Goal: Task Accomplishment & Management: Complete application form

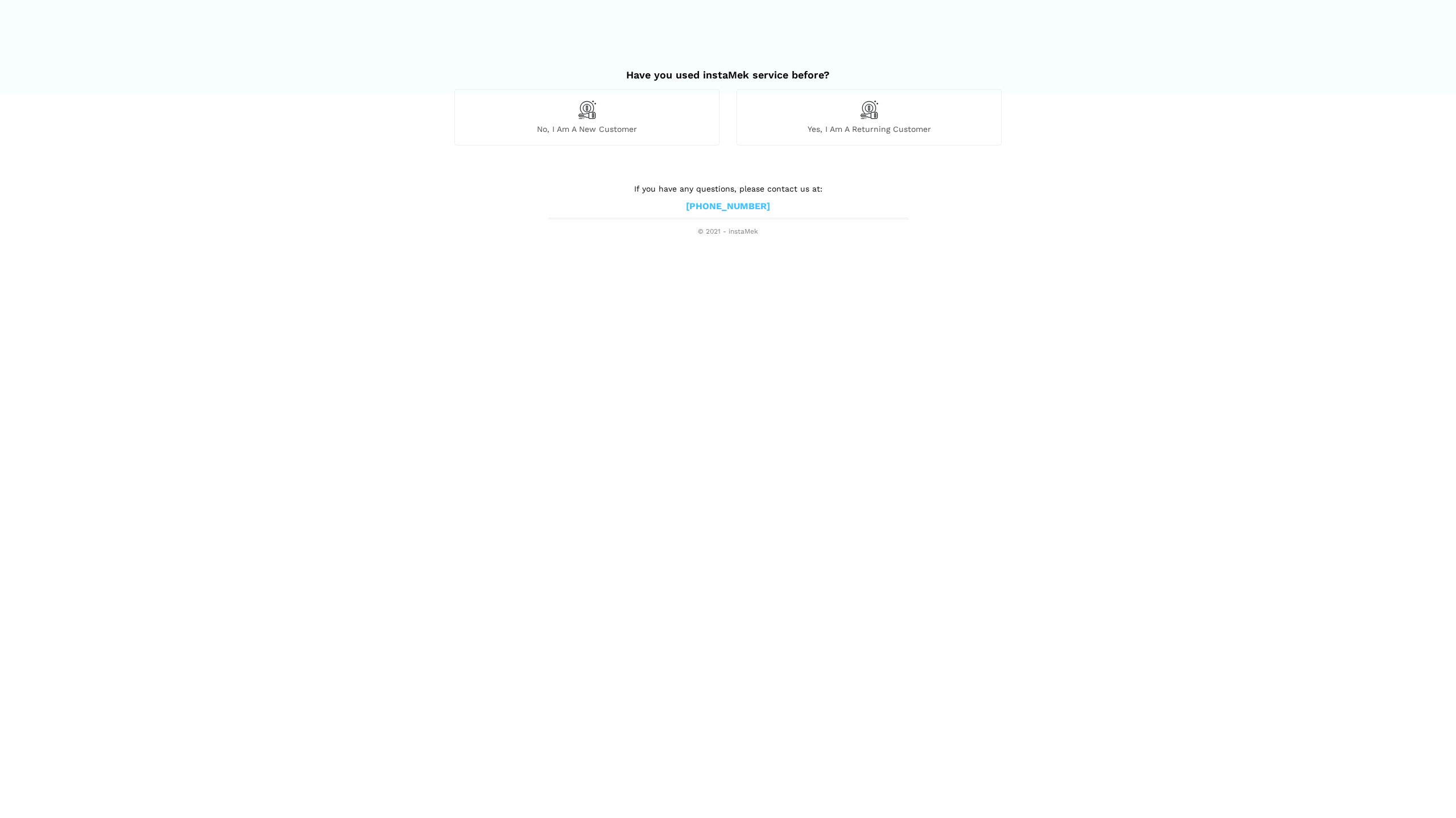
click at [677, 123] on div "No, I am a new customer" at bounding box center [587, 117] width 265 height 55
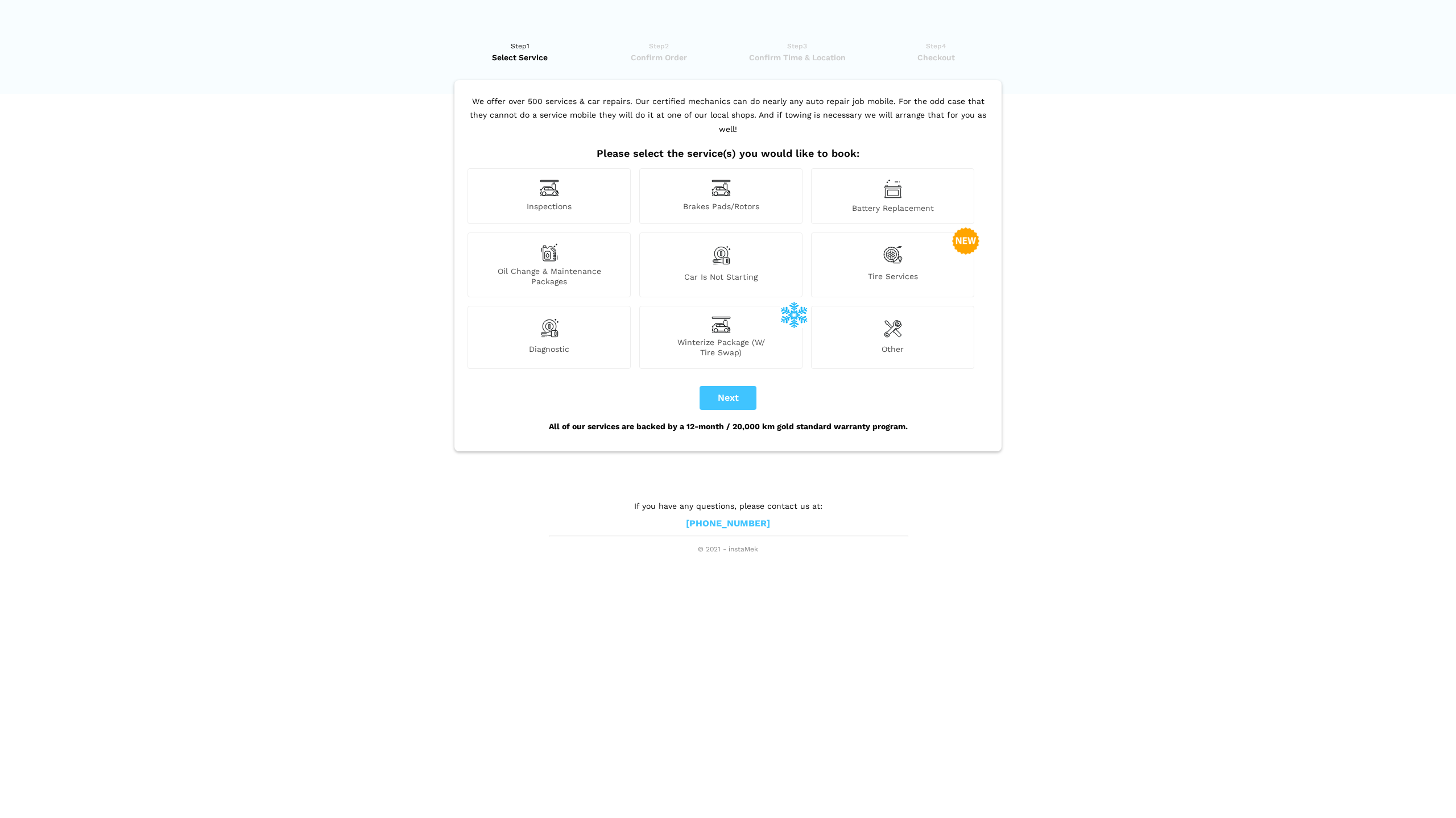
click at [562, 168] on div "Inspections" at bounding box center [549, 196] width 163 height 55
click at [736, 386] on button "Next" at bounding box center [728, 398] width 57 height 23
checkbox input "true"
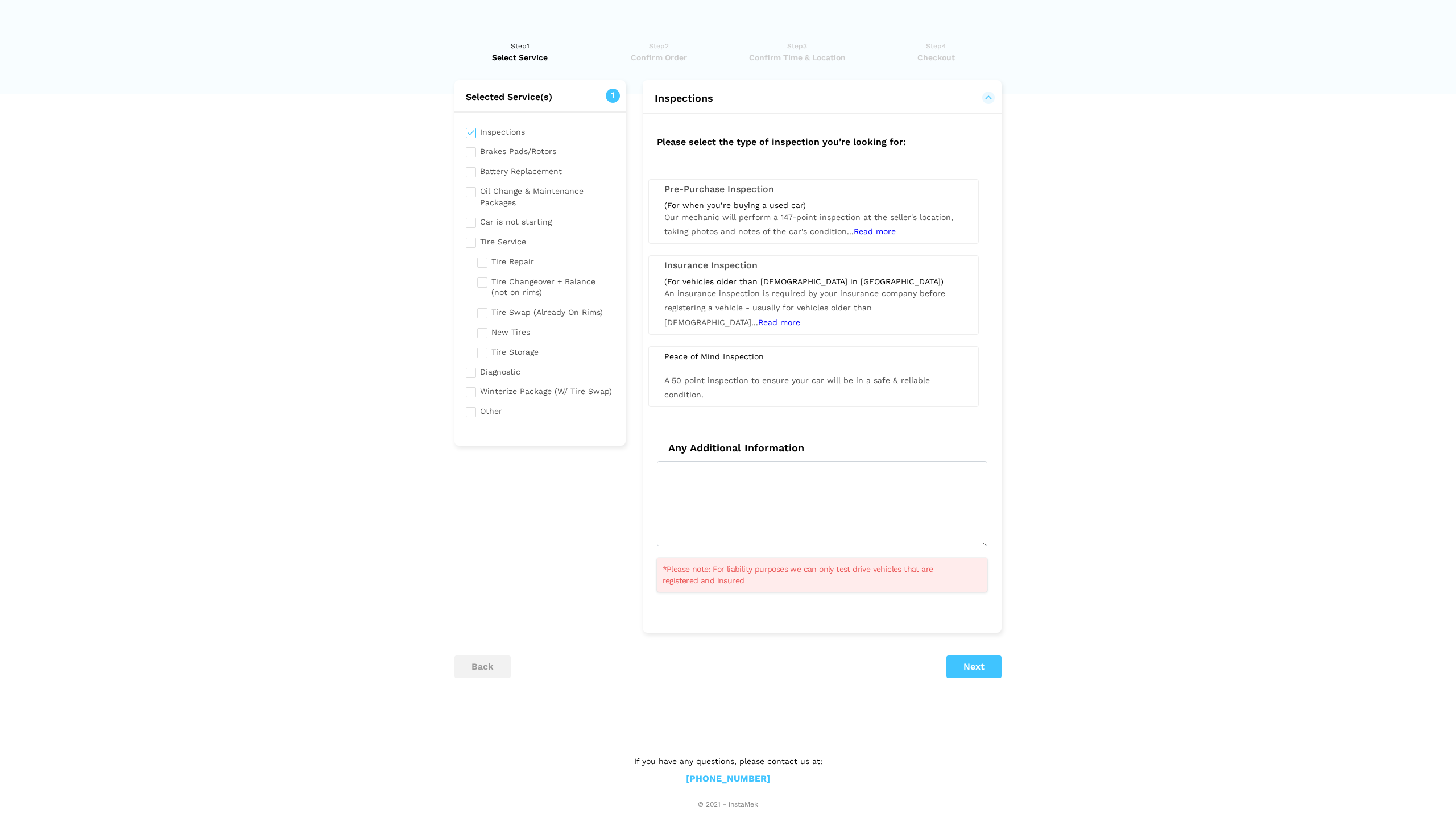
click at [800, 318] on span "Read more" at bounding box center [779, 322] width 42 height 9
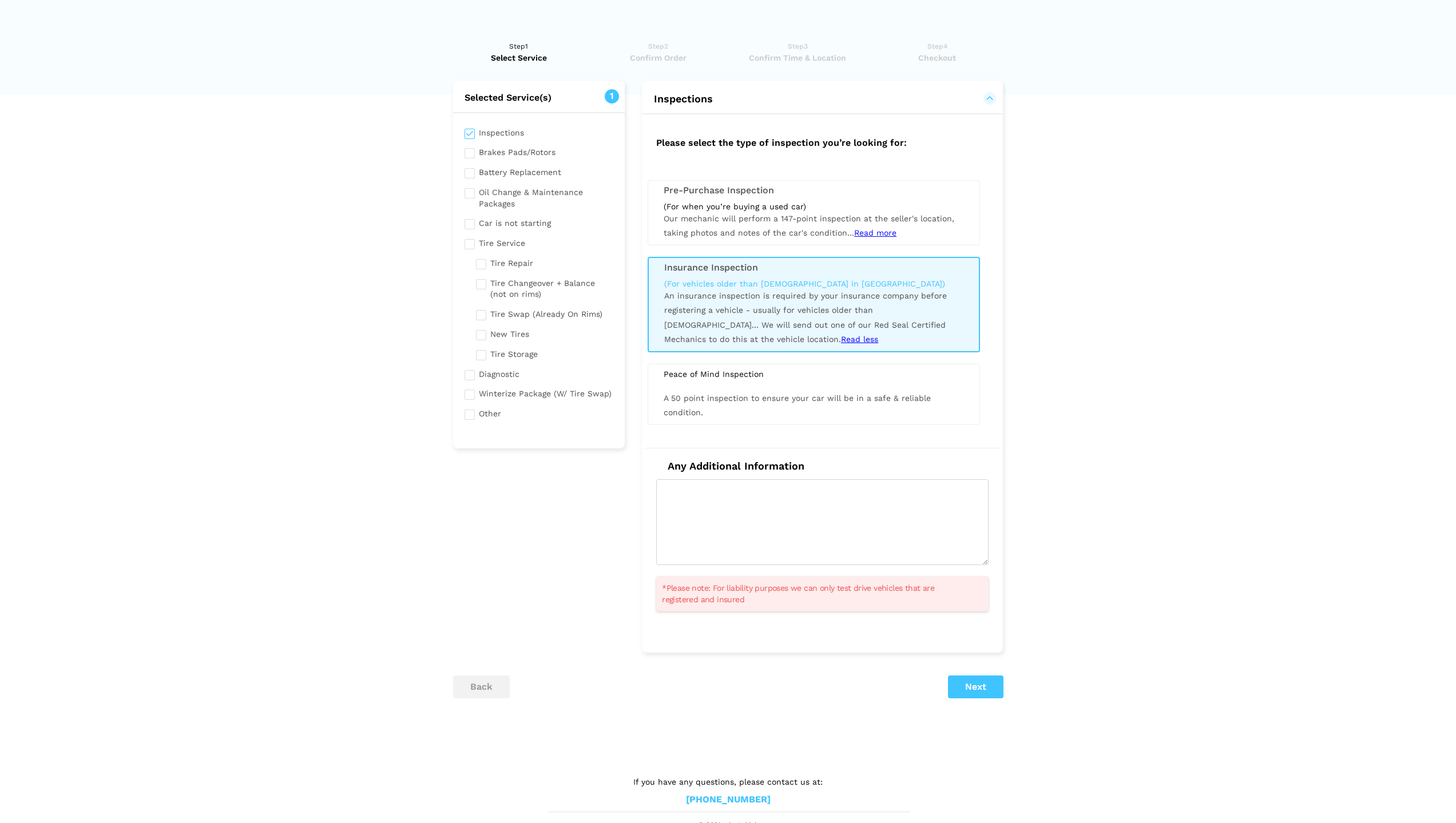
click at [781, 303] on div "(For vehicles older than [DEMOGRAPHIC_DATA] in [GEOGRAPHIC_DATA]) An insurance …" at bounding box center [813, 312] width 316 height 68
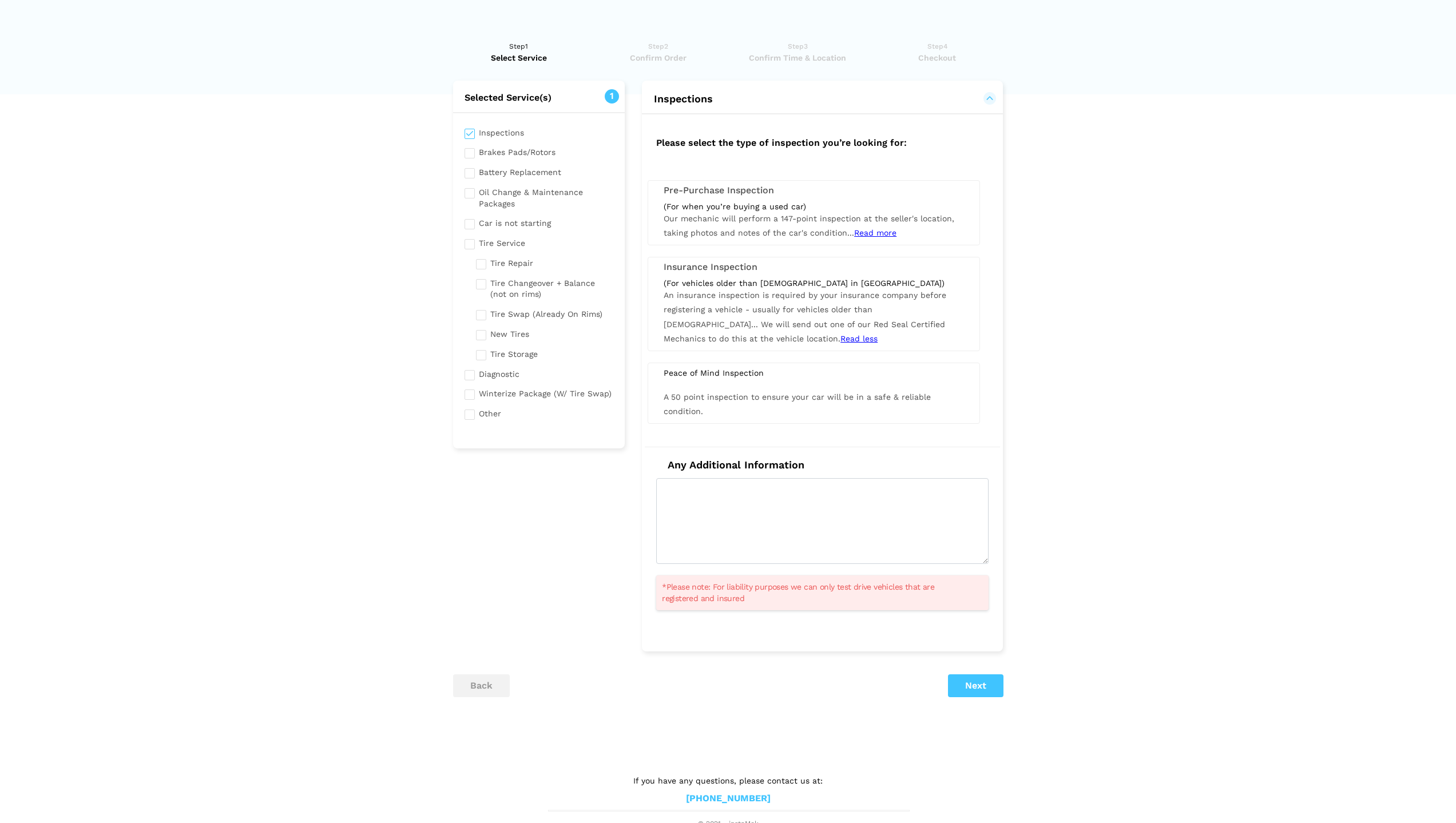
click at [781, 303] on div "(For vehicles older than [DEMOGRAPHIC_DATA] in [GEOGRAPHIC_DATA]) An insurance …" at bounding box center [814, 312] width 317 height 68
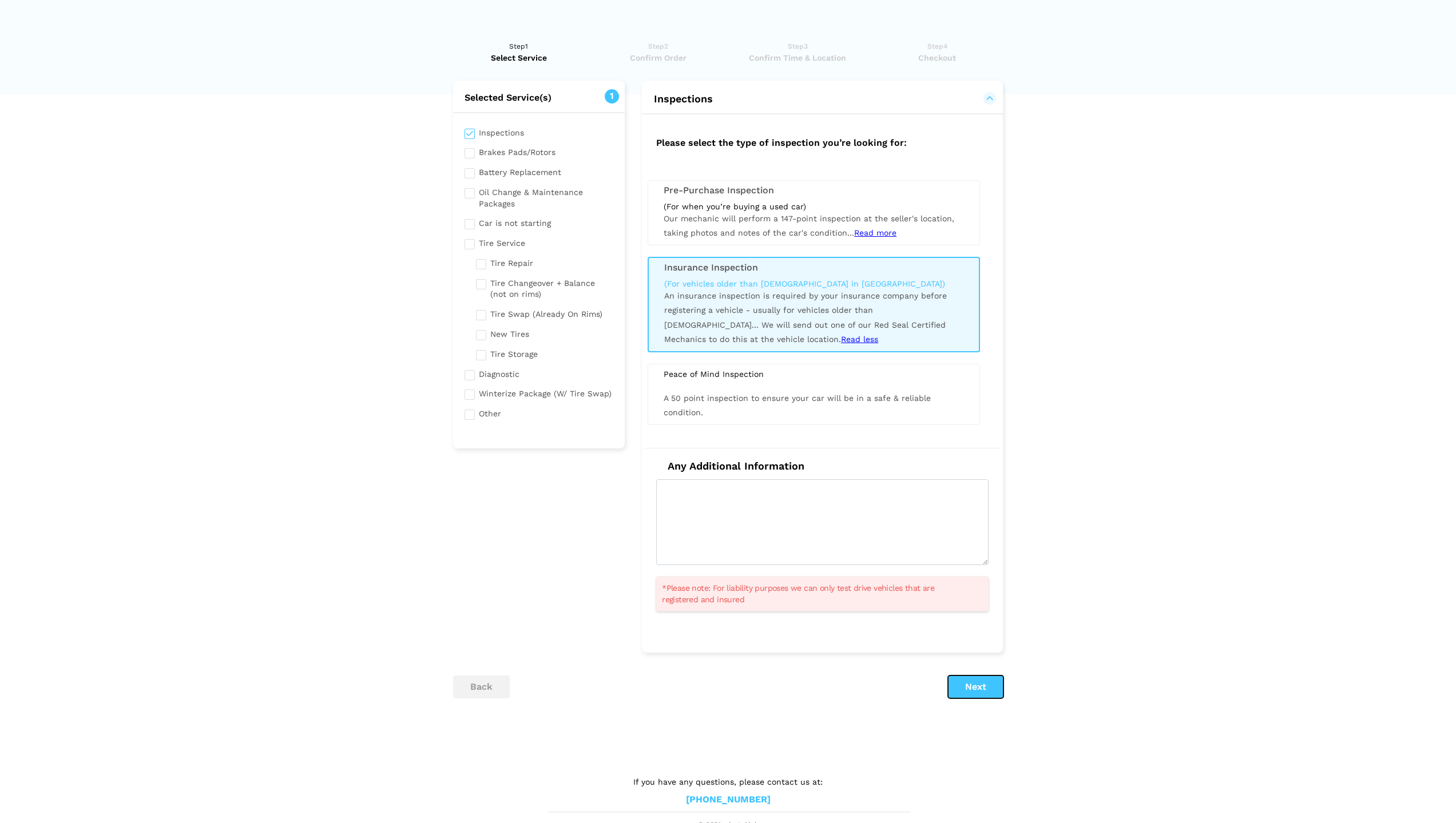
click at [973, 686] on button "Next" at bounding box center [976, 686] width 56 height 23
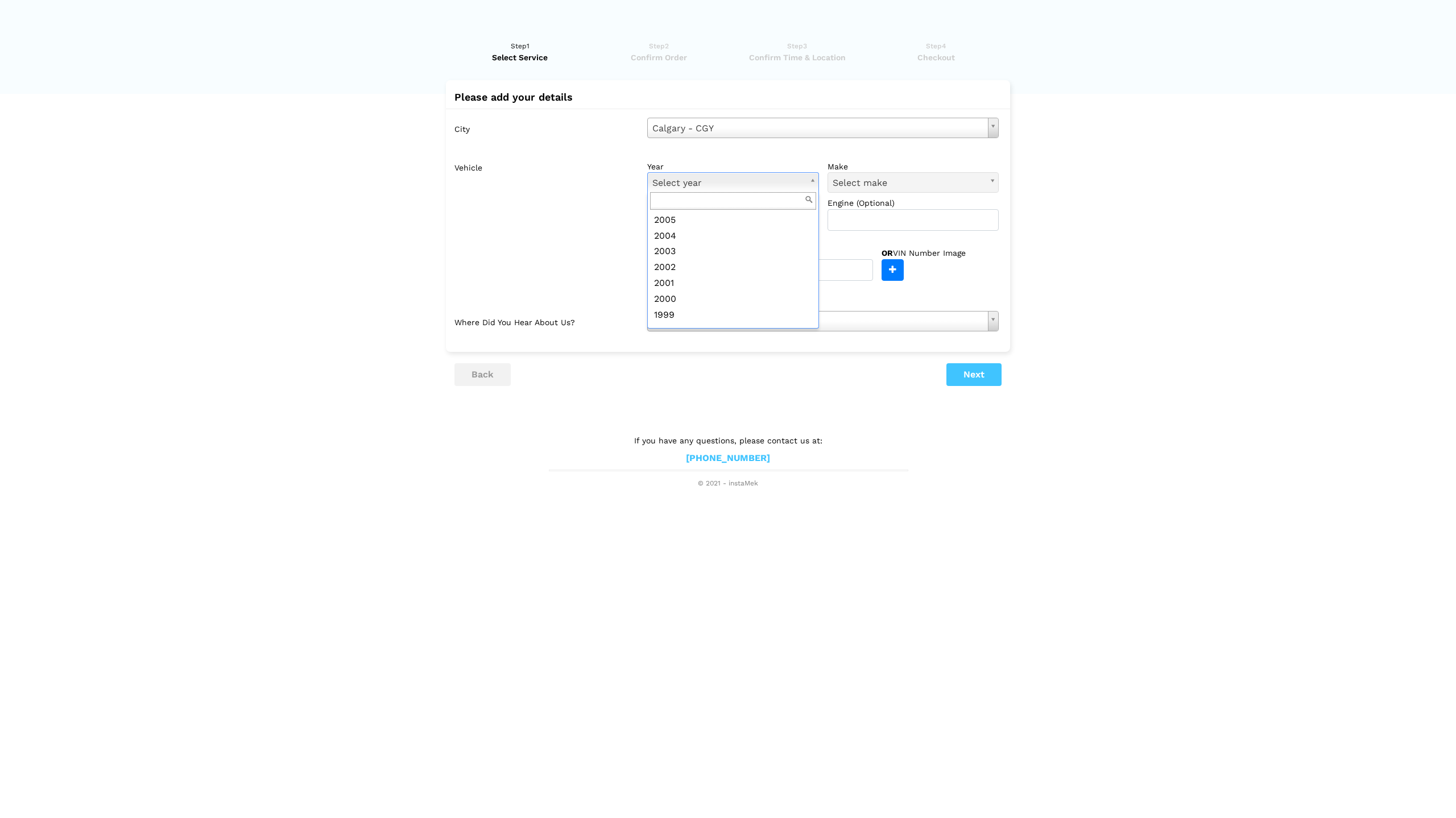
scroll to position [360, 0]
click at [697, 199] on input "text" at bounding box center [733, 200] width 166 height 18
type input "1970"
click at [724, 241] on span "Can't find your vehicle?" at bounding box center [697, 236] width 99 height 15
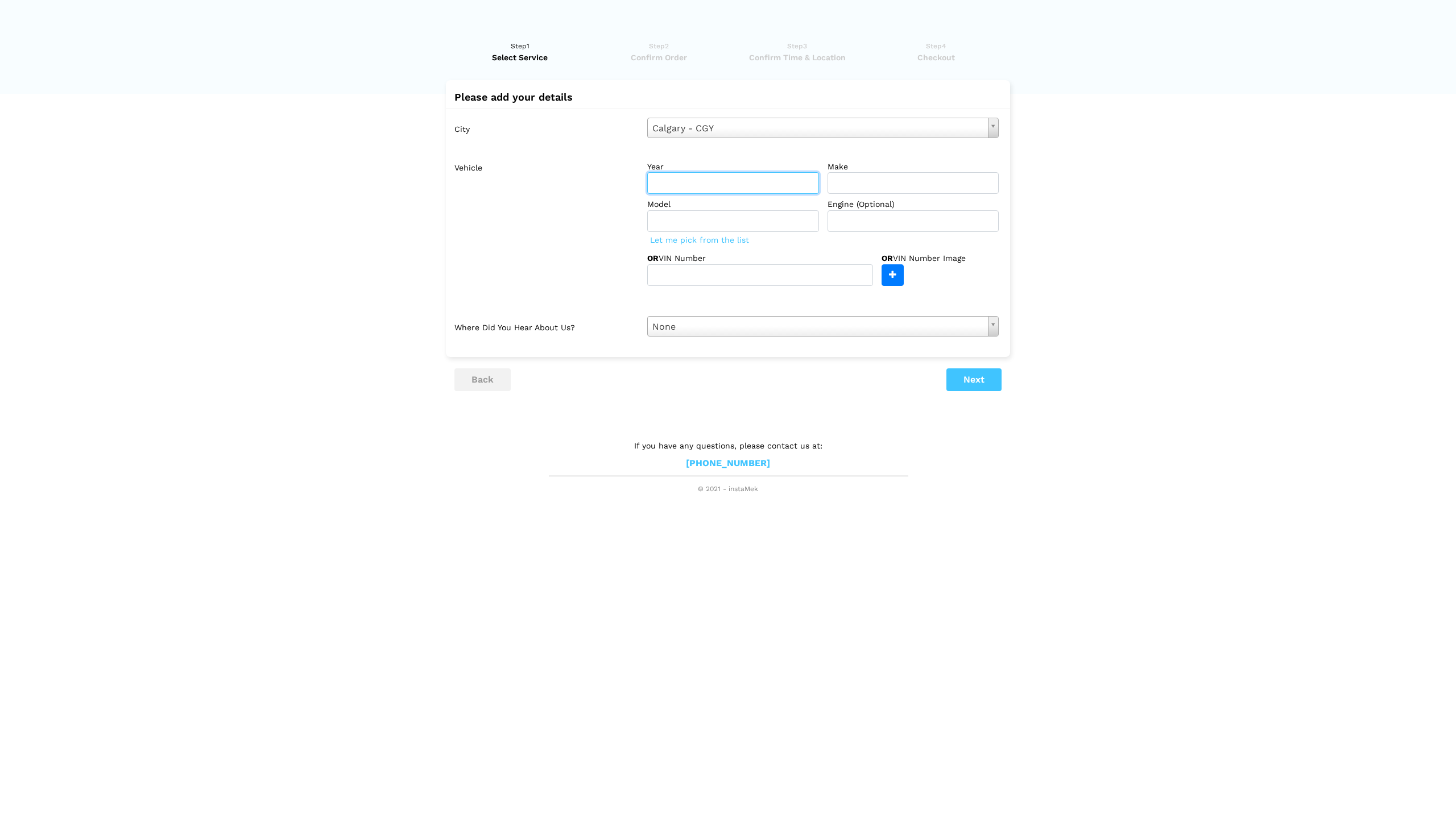
click at [699, 184] on input "text" at bounding box center [733, 184] width 172 height 22
type input "1970"
type input "vw"
type input "BEETLE"
type input "1600"
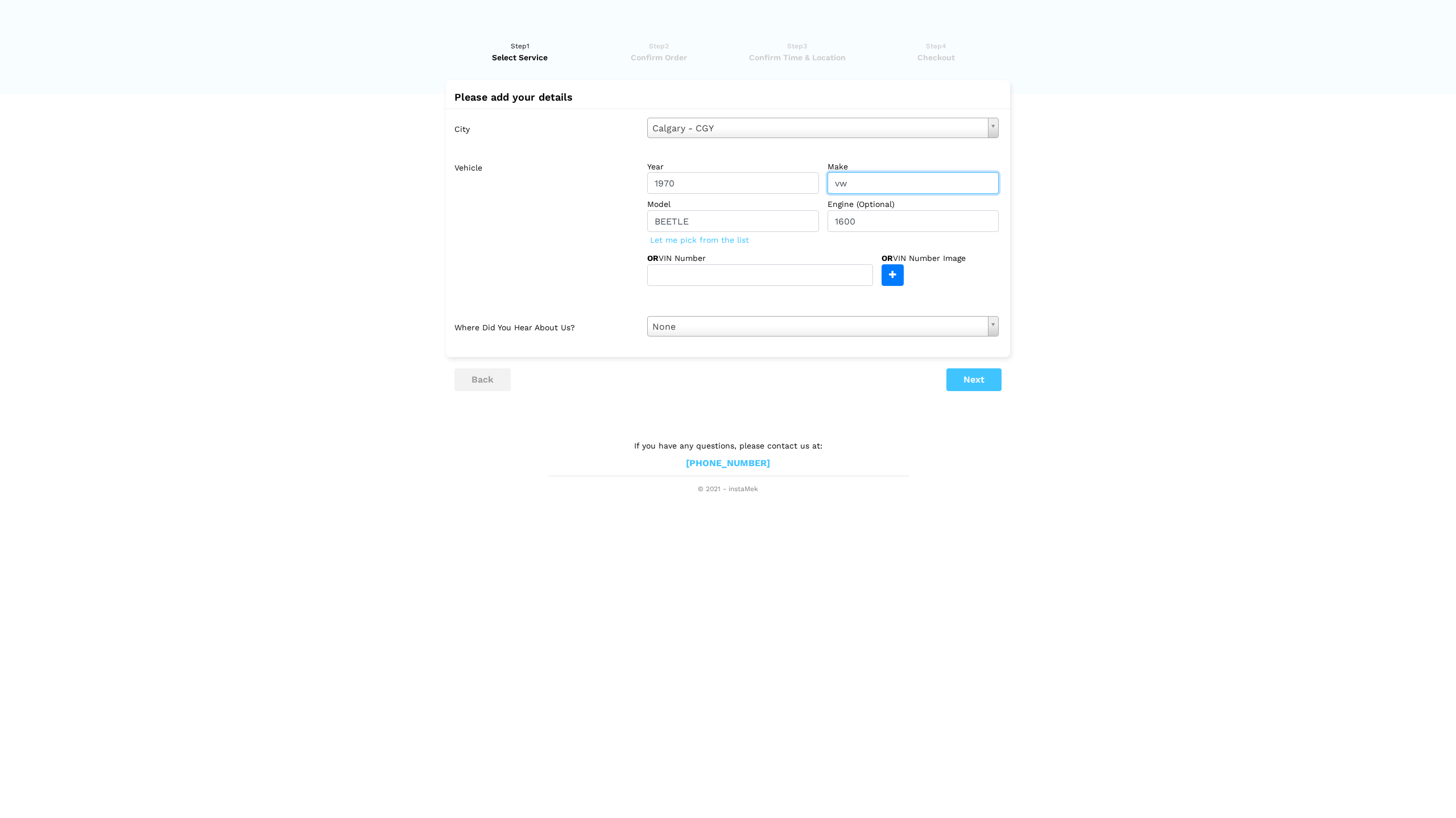
drag, startPoint x: 858, startPoint y: 178, endPoint x: 835, endPoint y: 185, distance: 24.0
click at [835, 185] on input "vw" at bounding box center [913, 184] width 172 height 22
type input "VW"
click at [793, 276] on input "text" at bounding box center [759, 275] width 225 height 22
type input "1102067335"
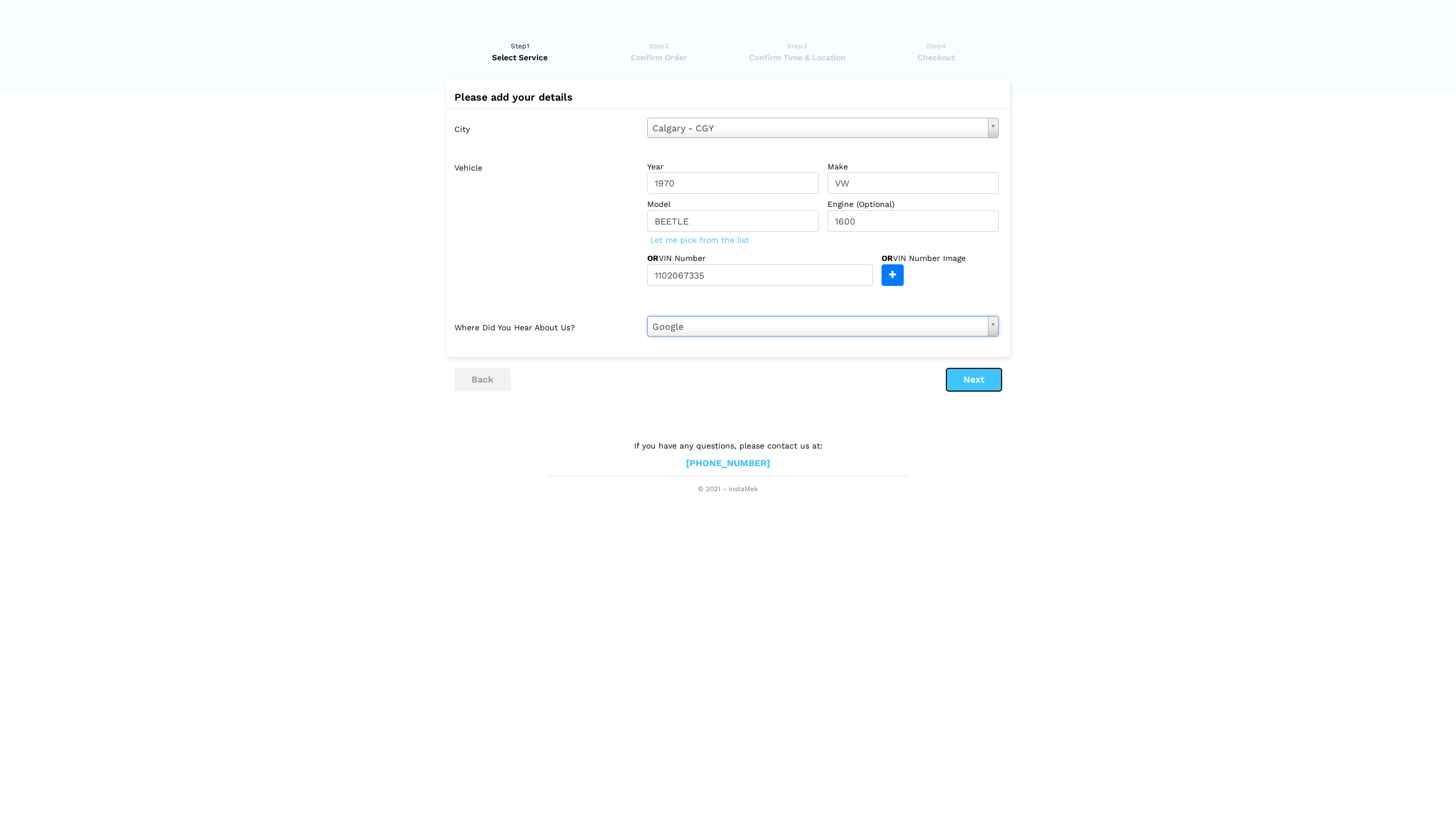
click at [971, 381] on button "Next" at bounding box center [974, 380] width 55 height 23
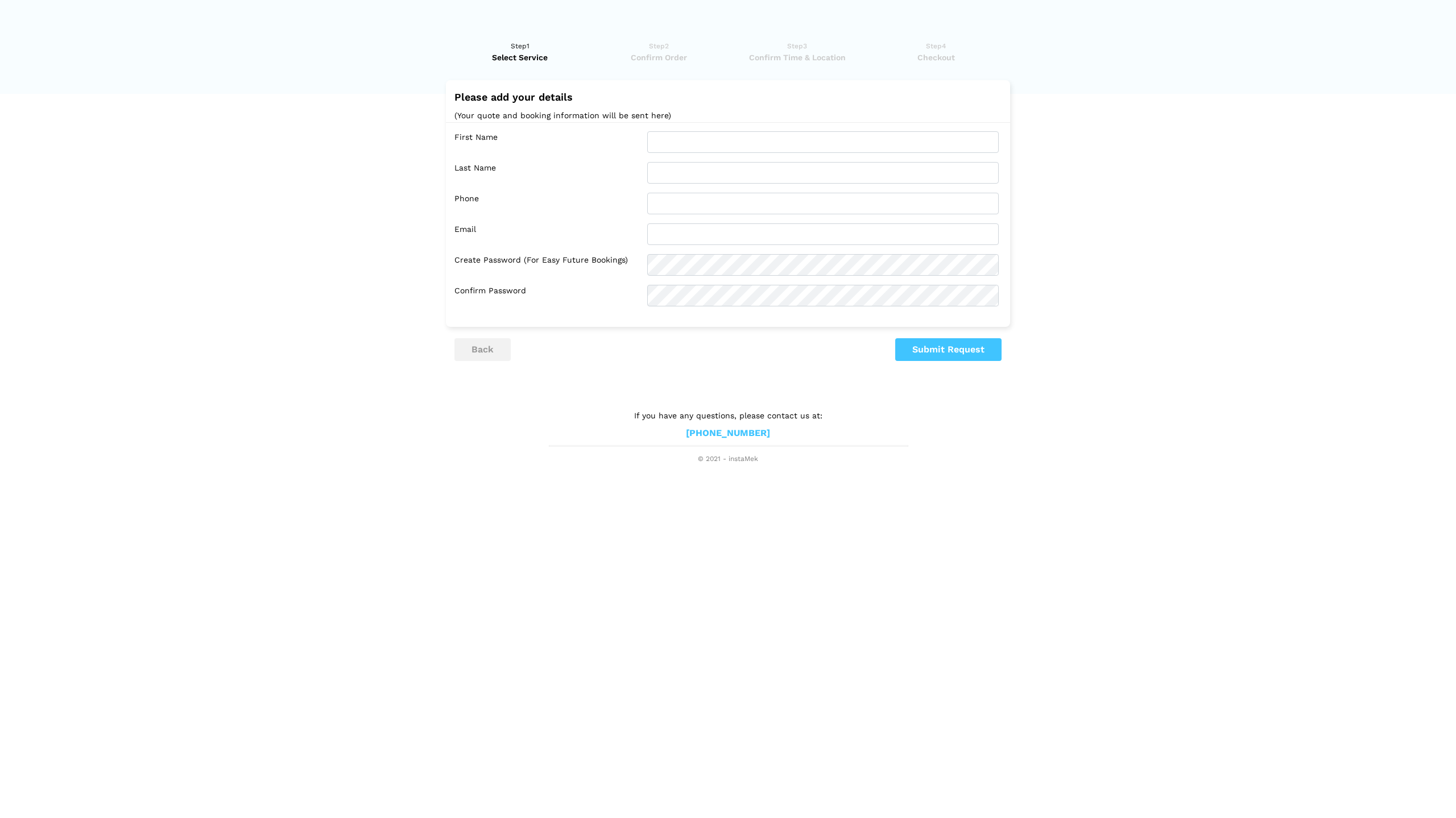
click at [681, 131] on div "First Name Last Name Phone Email Confirm Password" at bounding box center [728, 219] width 564 height 194
click at [683, 142] on input "text" at bounding box center [822, 142] width 351 height 22
type input "Al"
type input "Bessel"
type input "4036691621"
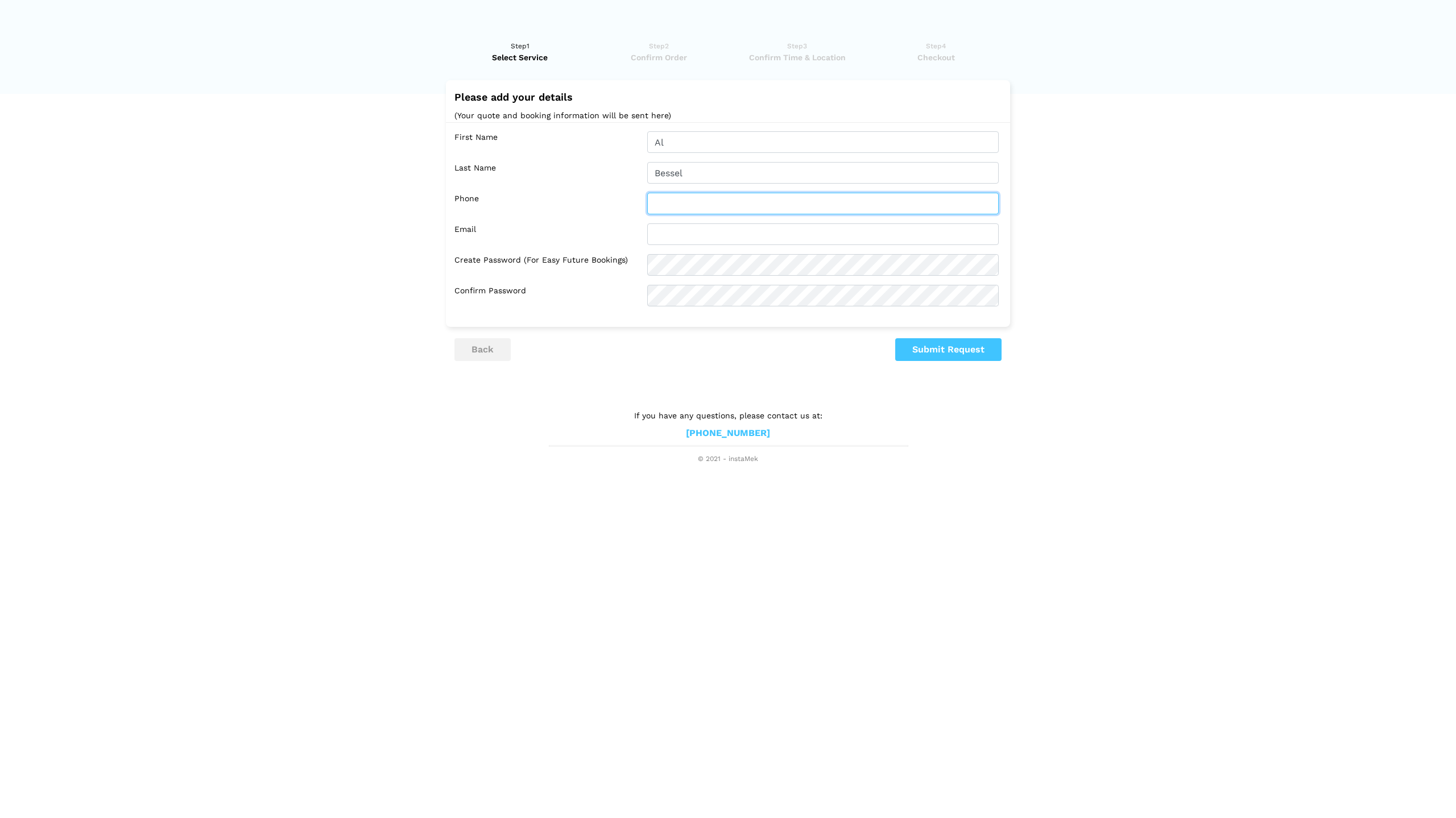
type input "[EMAIL_ADDRESS][DOMAIN_NAME]"
click at [950, 345] on button "Submit Request" at bounding box center [948, 349] width 106 height 23
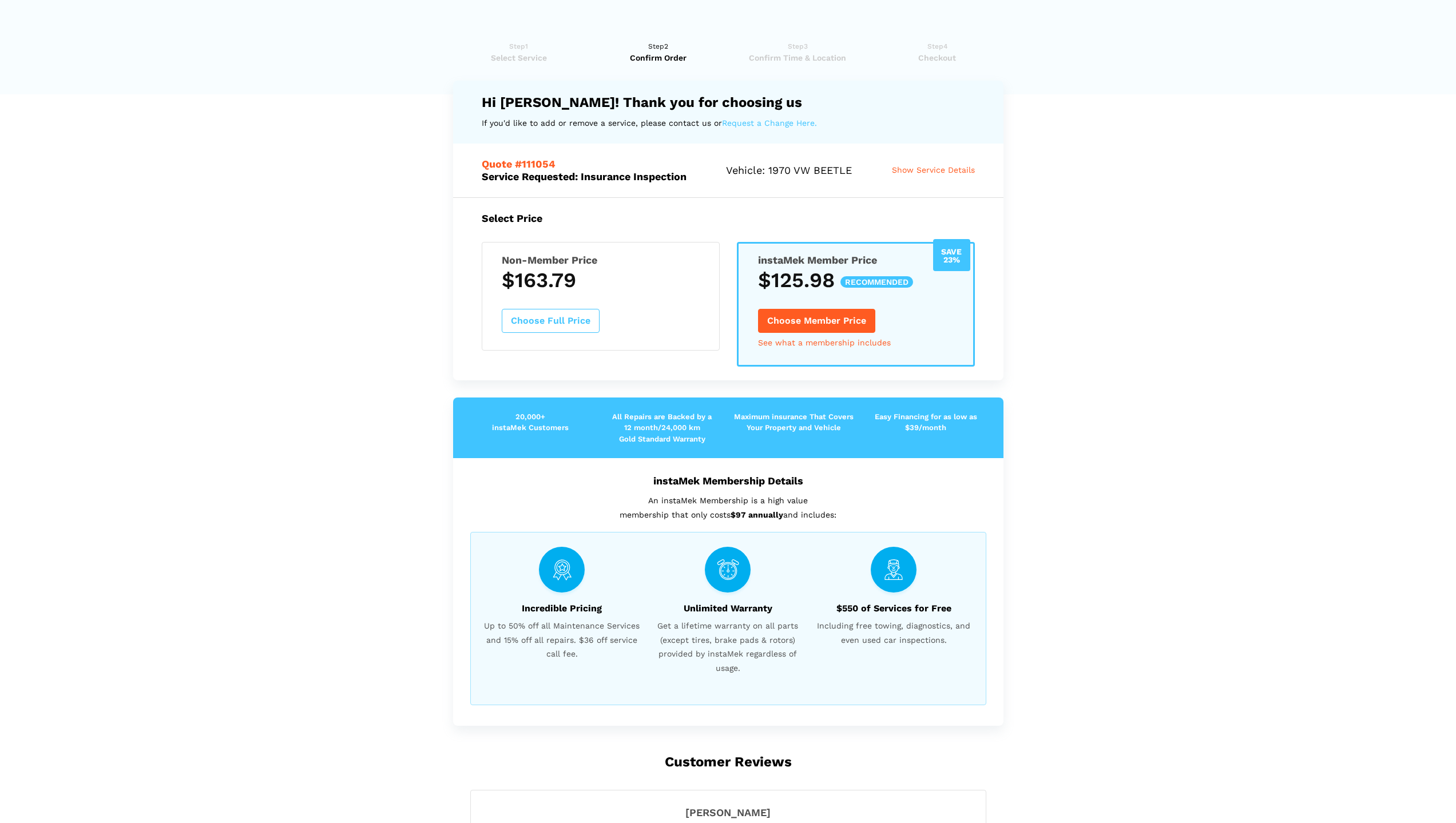
click at [566, 320] on button "Choose Full Price" at bounding box center [551, 320] width 98 height 24
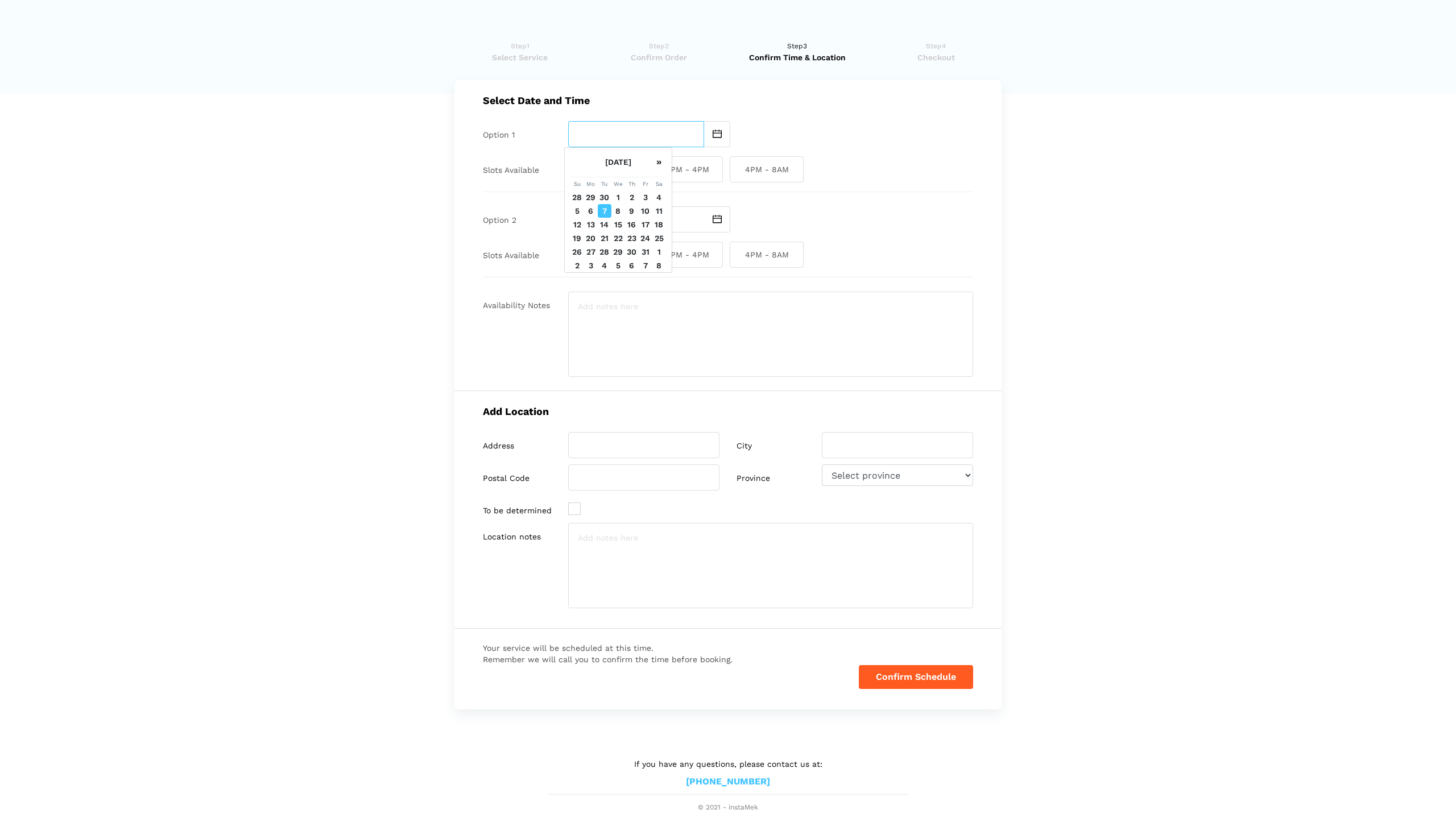
click at [658, 137] on input "text" at bounding box center [636, 133] width 136 height 26
click at [656, 210] on td "11" at bounding box center [659, 211] width 13 height 13
type input "[DATE]"
click at [697, 168] on span "Closed" at bounding box center [686, 169] width 74 height 26
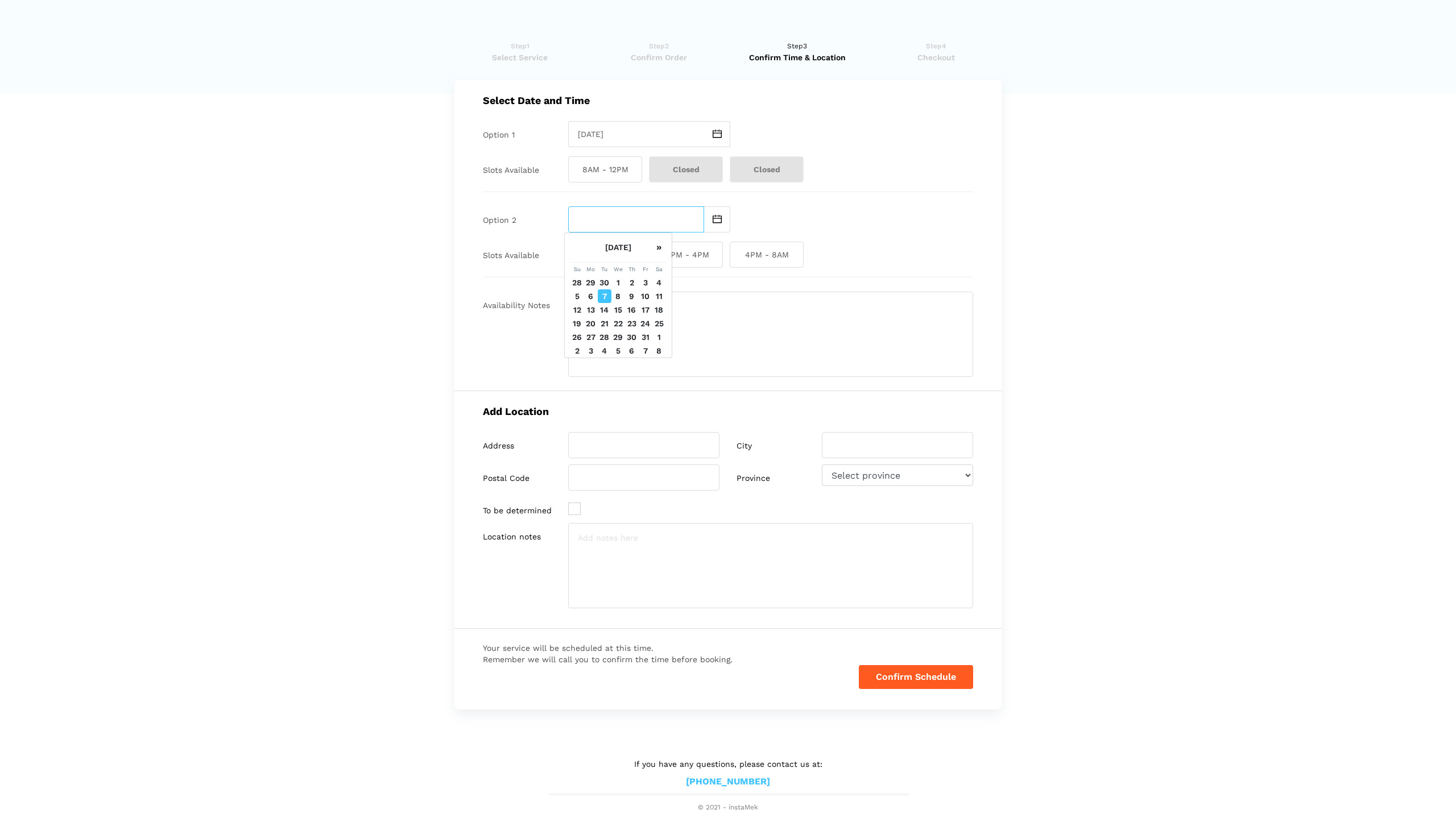
click at [616, 216] on input "text" at bounding box center [636, 219] width 136 height 26
click at [655, 297] on td "11" at bounding box center [659, 296] width 13 height 13
type input "[DATE]"
click at [637, 133] on input "[DATE]" at bounding box center [636, 133] width 136 height 26
click at [662, 213] on td "11" at bounding box center [663, 211] width 13 height 13
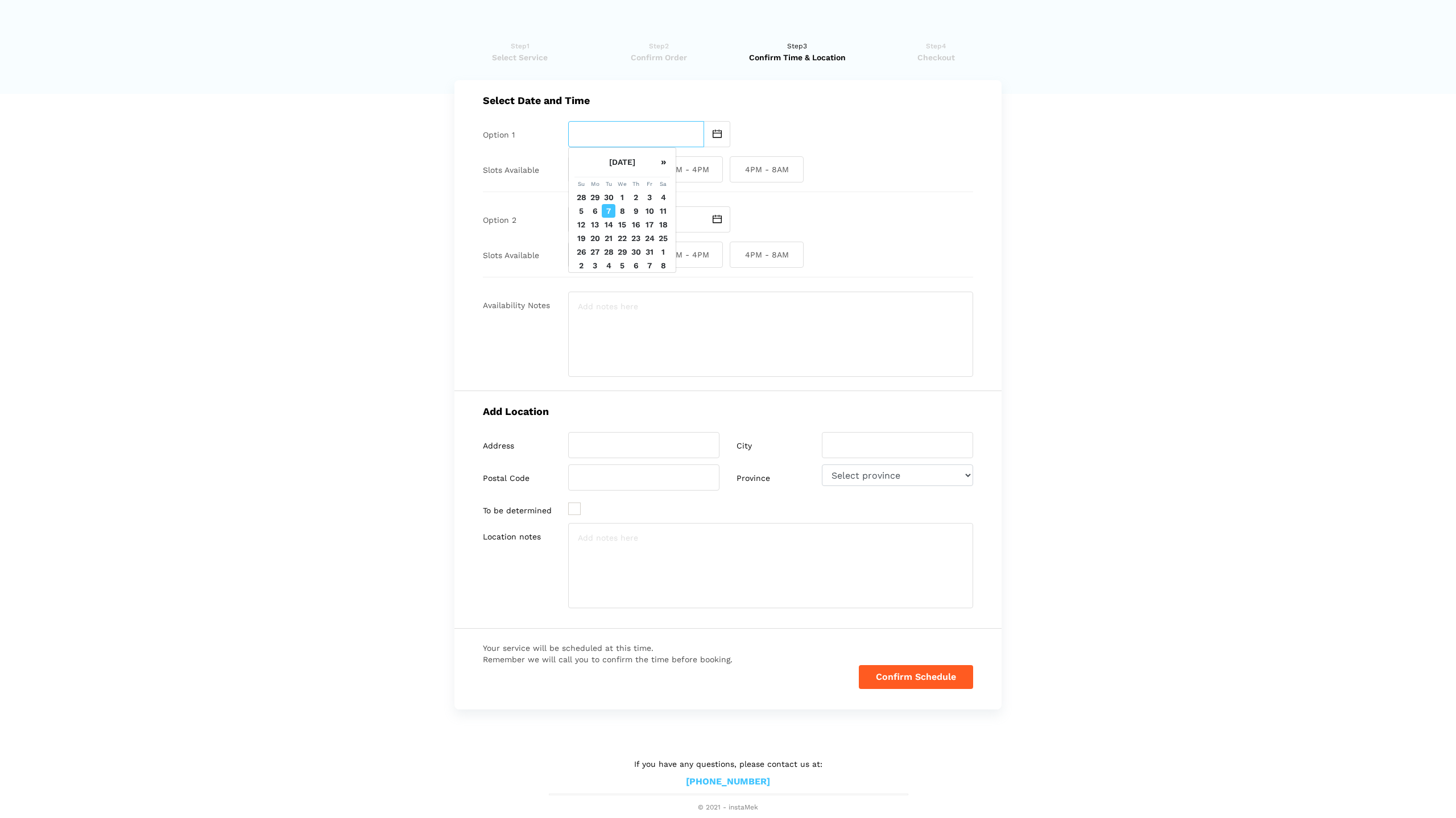
click at [653, 132] on input "text" at bounding box center [636, 133] width 136 height 26
click at [661, 212] on td "11" at bounding box center [663, 211] width 13 height 13
type input "[DATE]"
click at [670, 257] on span "12PM - 4PM" at bounding box center [686, 254] width 74 height 26
click at [656, 257] on input "12PM - 4PM" at bounding box center [652, 254] width 8 height 26
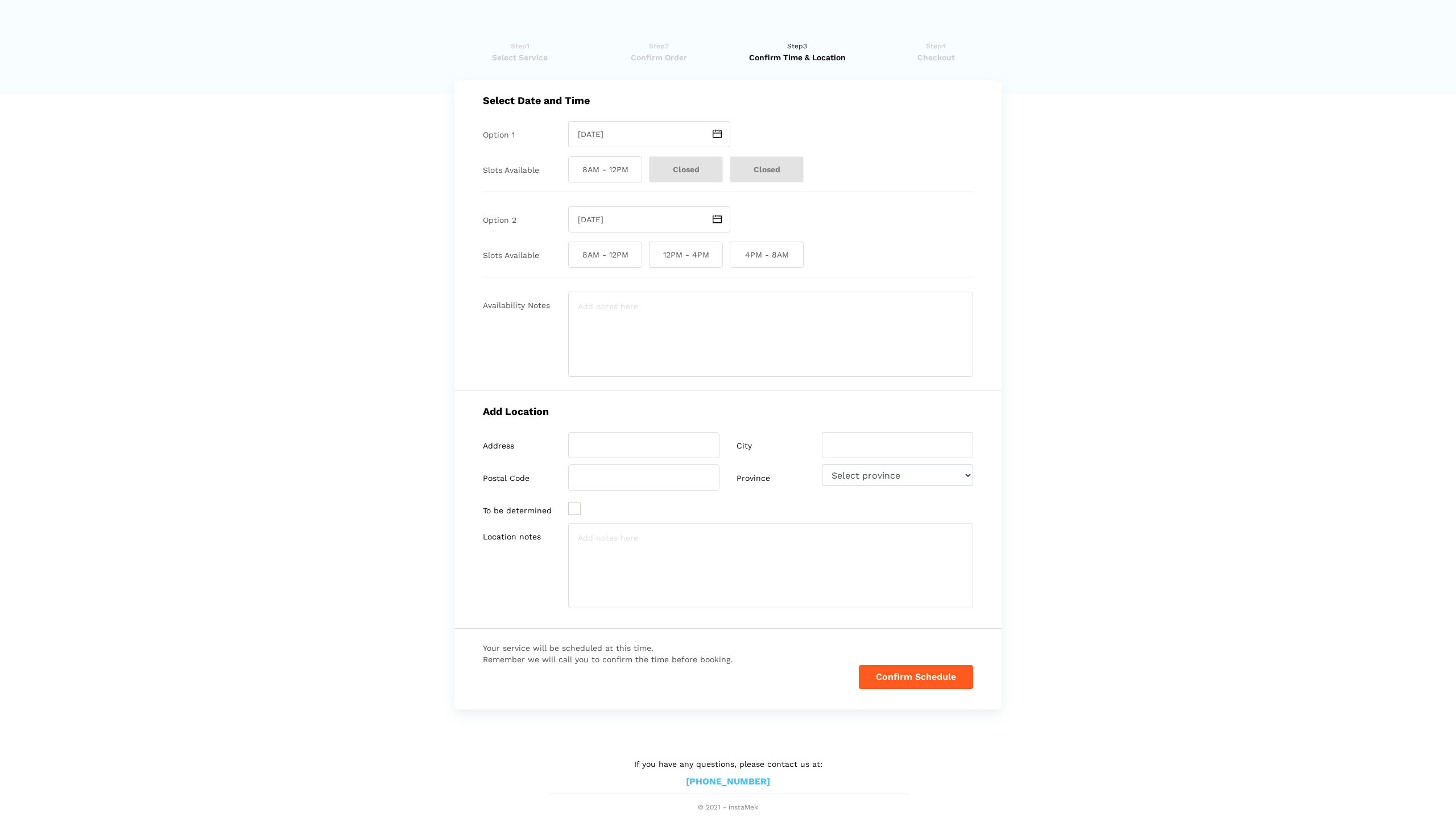
checkbox input "true"
click at [777, 257] on span "4PM - 8AM" at bounding box center [766, 254] width 74 height 26
click at [737, 257] on input "4PM - 8AM" at bounding box center [733, 254] width 8 height 26
checkbox input "true"
click at [677, 254] on span "12PM - 4PM" at bounding box center [686, 254] width 74 height 26
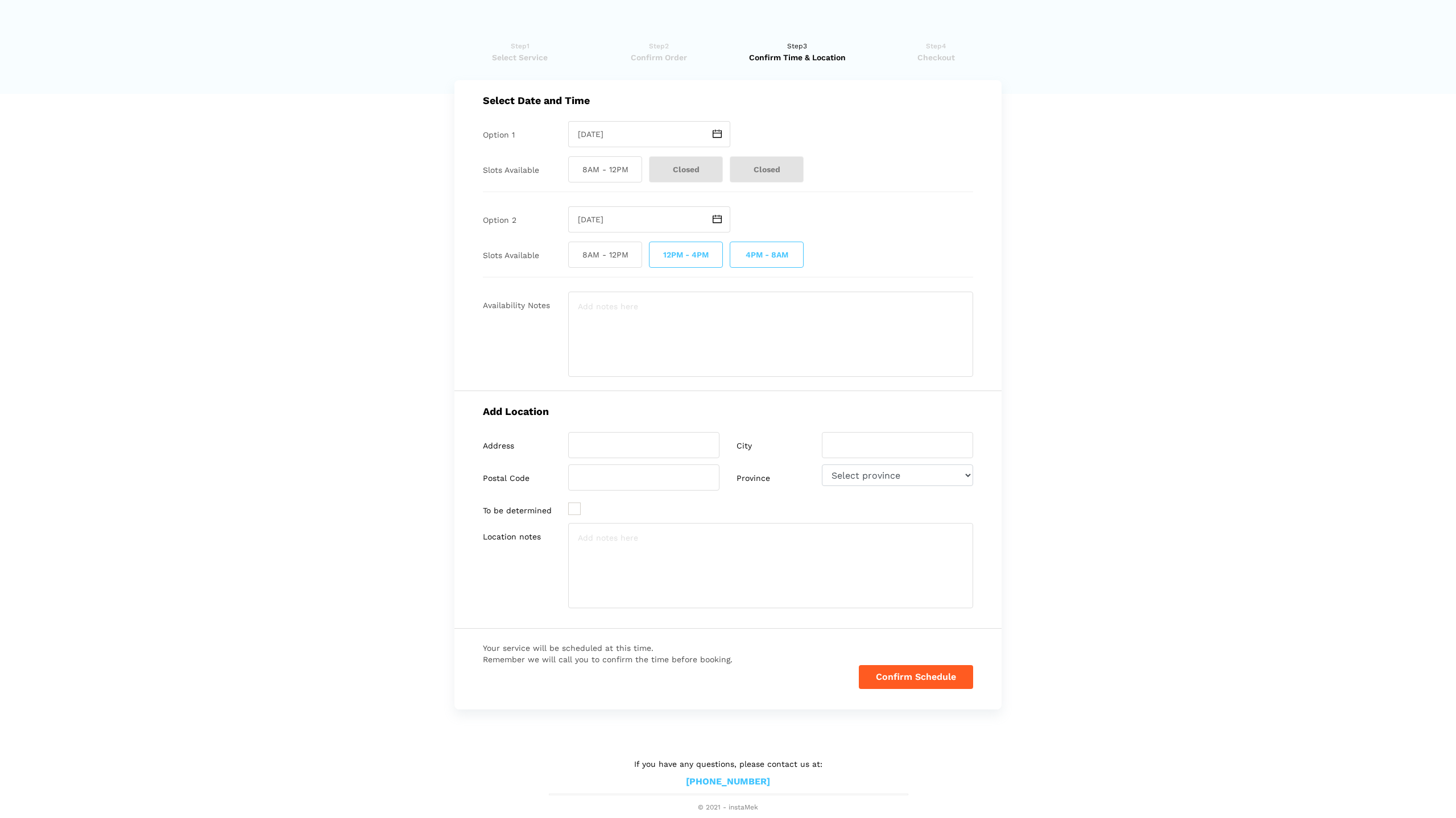
click at [656, 254] on input "12PM - 4PM" at bounding box center [652, 254] width 8 height 26
click at [677, 254] on span "12PM - 4PM" at bounding box center [686, 254] width 74 height 26
click at [656, 254] on input "12PM - 4PM" at bounding box center [652, 254] width 8 height 26
checkbox input "true"
click at [650, 215] on input "[DATE]" at bounding box center [636, 219] width 136 height 26
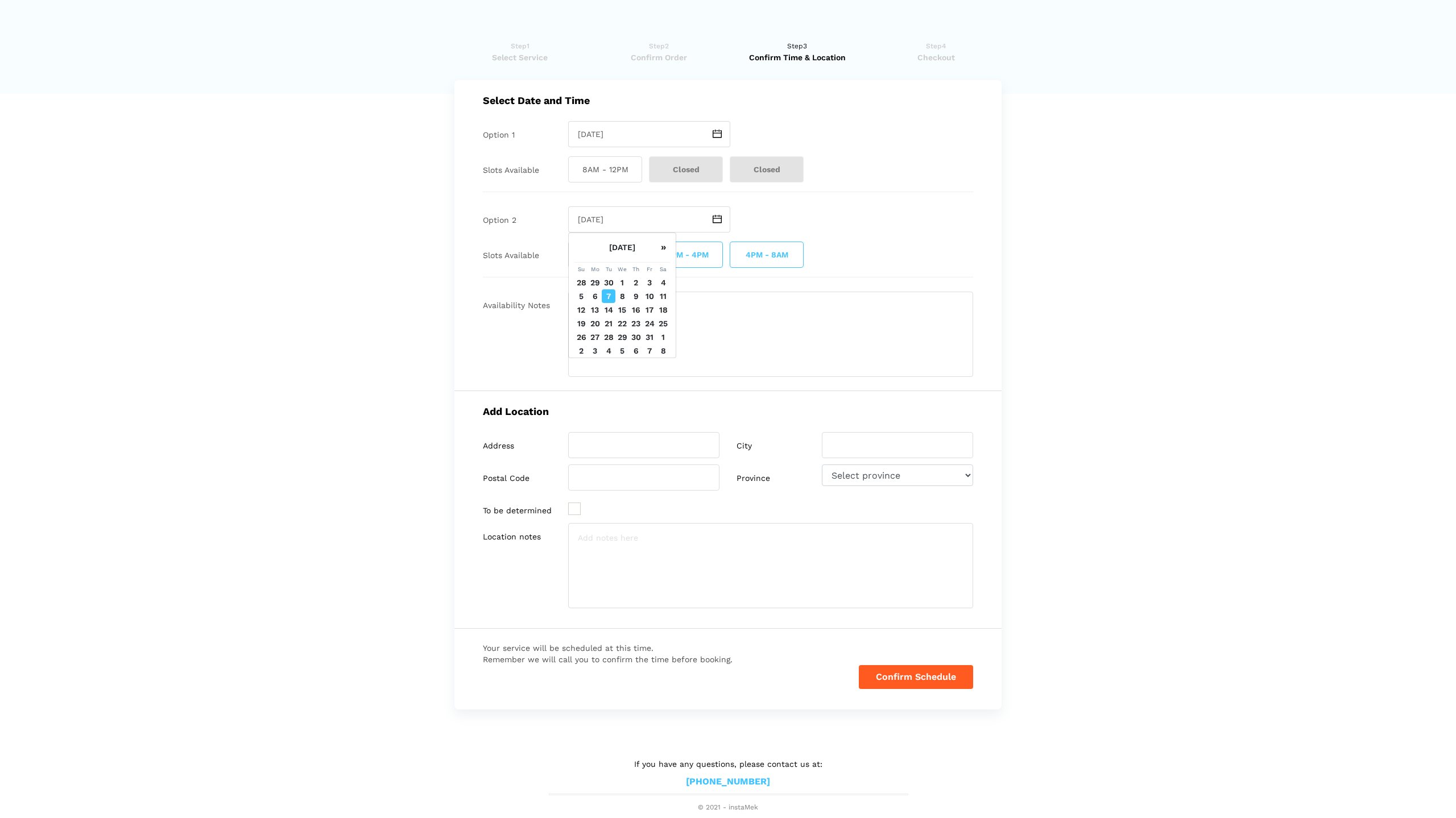
click at [579, 309] on td "12" at bounding box center [581, 310] width 13 height 13
type input "[DATE]"
click at [760, 256] on span "4PM - 8AM" at bounding box center [766, 254] width 74 height 26
click at [737, 256] on input "4PM - 8AM" at bounding box center [733, 254] width 8 height 26
checkbox input "false"
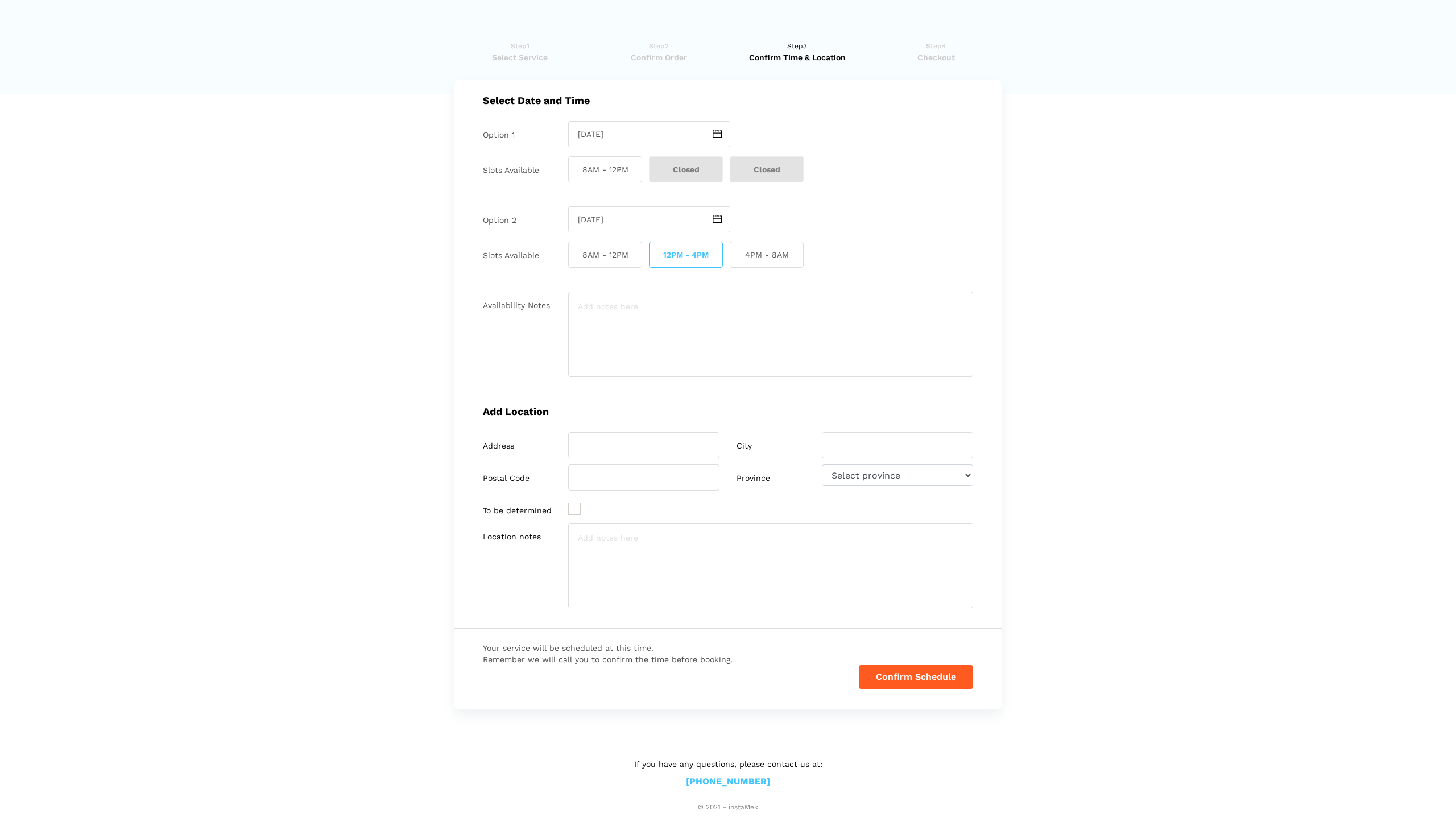
click at [693, 259] on span "12PM - 4PM" at bounding box center [686, 254] width 74 height 26
click at [656, 259] on input "12PM - 4PM" at bounding box center [652, 254] width 8 height 26
click at [693, 259] on span "12PM - 4PM" at bounding box center [686, 254] width 74 height 26
click at [656, 259] on input "12PM - 4PM" at bounding box center [652, 254] width 8 height 26
checkbox input "true"
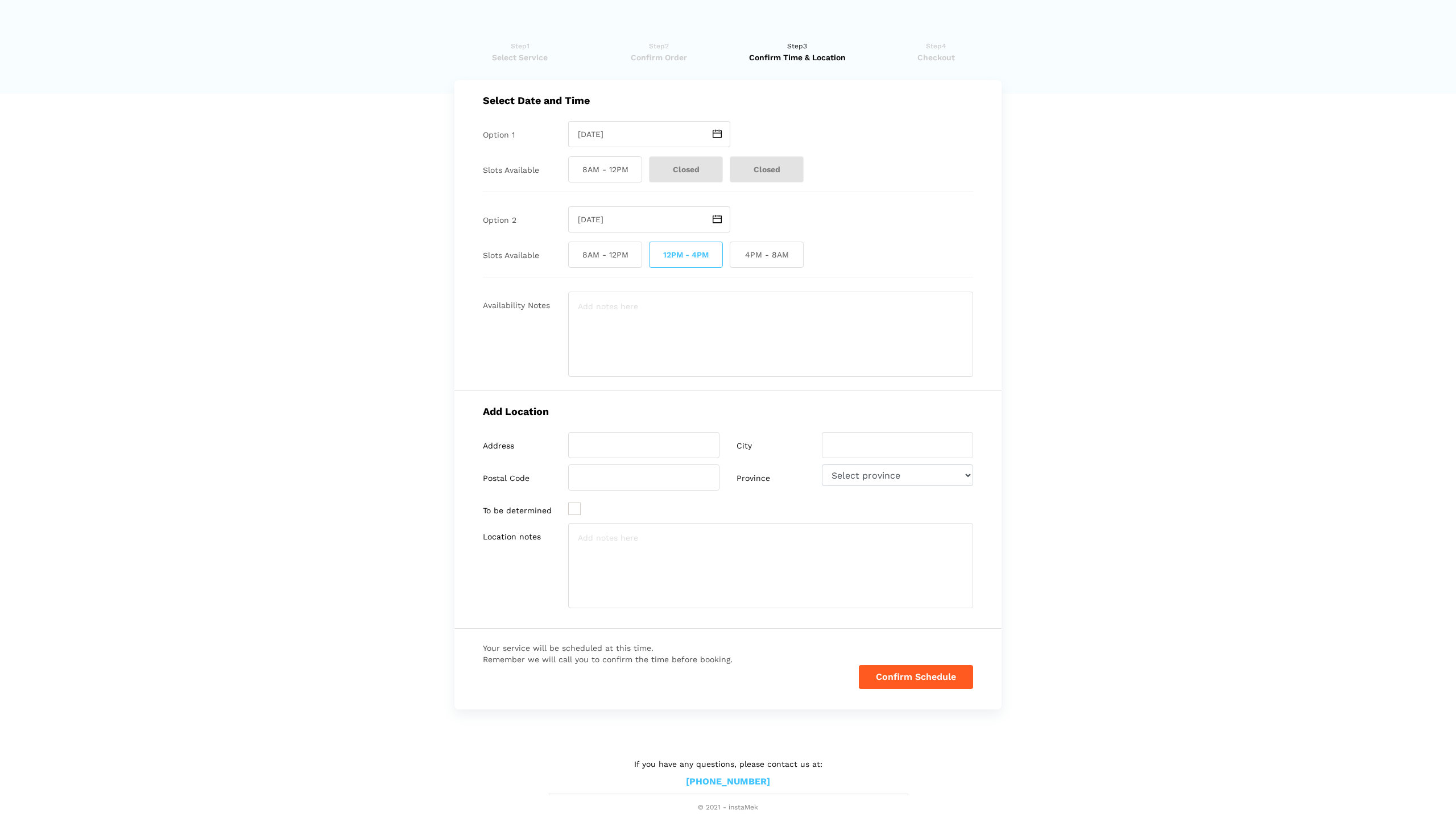
click at [582, 167] on span "8AM - 12PM" at bounding box center [605, 169] width 74 height 26
click at [576, 167] on input "8AM - 12PM" at bounding box center [572, 169] width 8 height 26
checkbox input "true"
click at [626, 448] on input "search" at bounding box center [644, 445] width 151 height 26
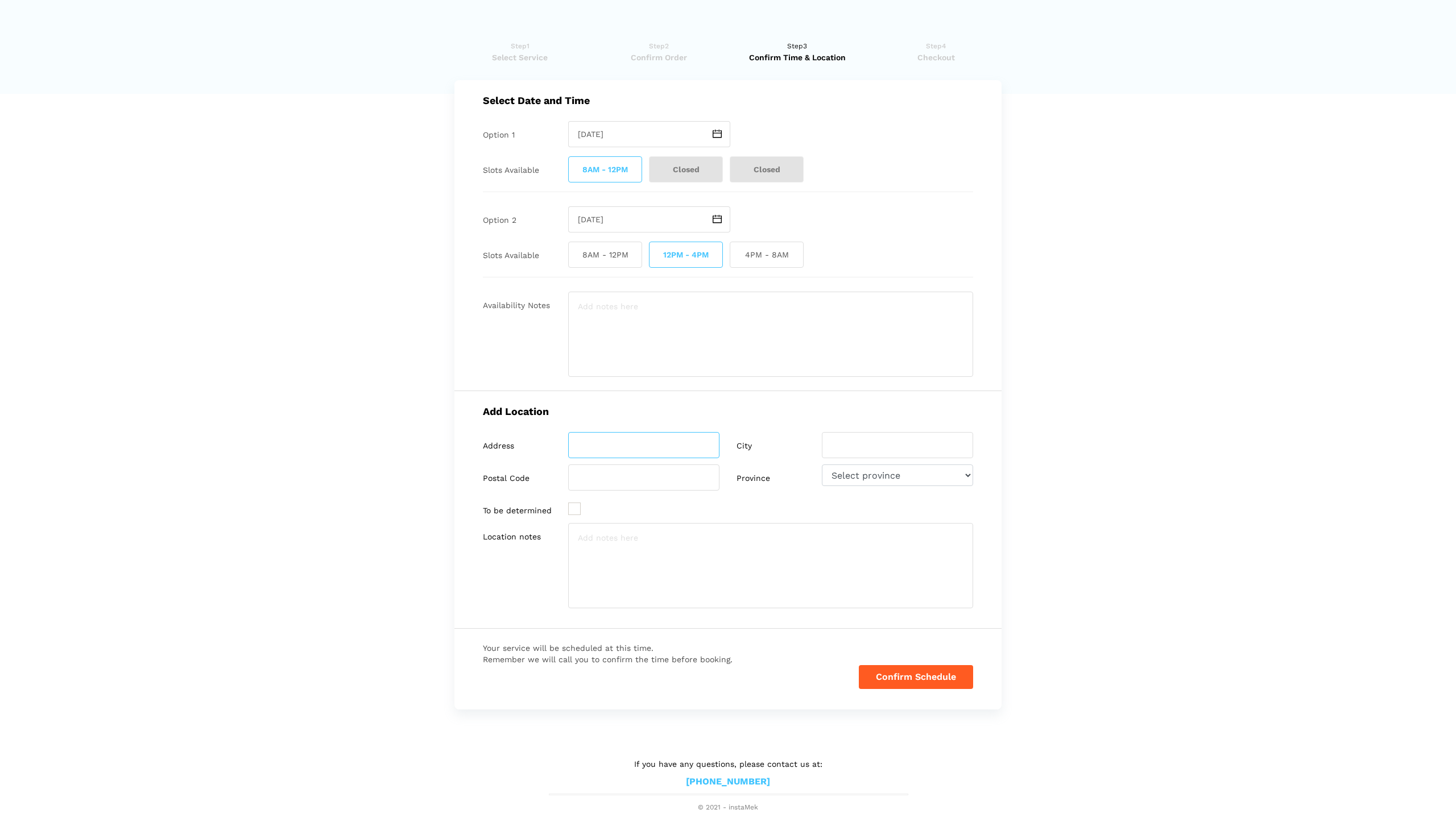
type input "[STREET_ADDRESS]"
select select "AB"
click at [895, 453] on input "search" at bounding box center [897, 445] width 151 height 26
type input "c"
type input "[GEOGRAPHIC_DATA]"
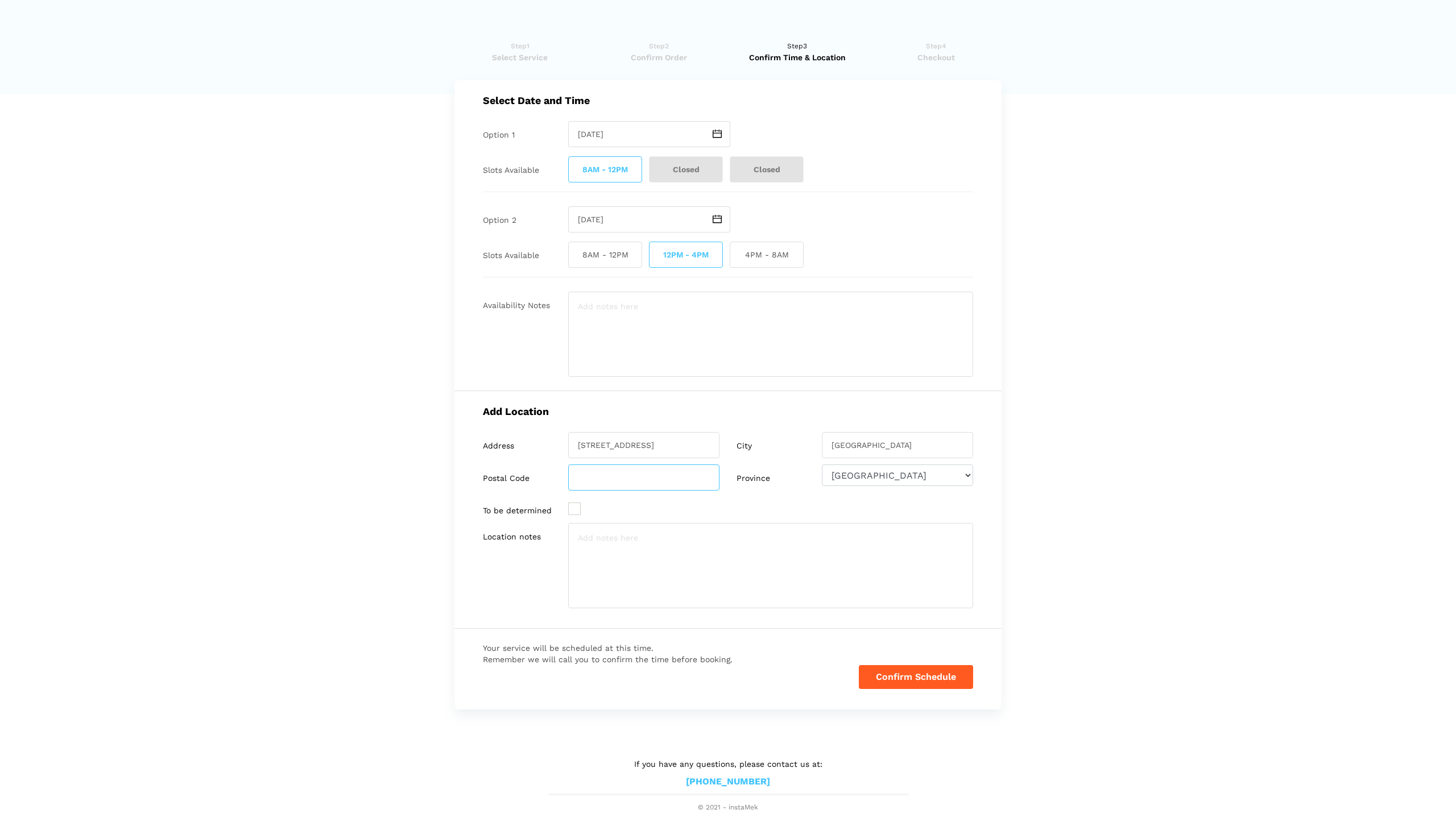
type input "a"
type input "t3h3s5"
click at [605, 535] on textarea at bounding box center [770, 566] width 405 height 85
click at [915, 681] on button "Confirm Schedule" at bounding box center [915, 677] width 114 height 23
